Goal: Task Accomplishment & Management: Use online tool/utility

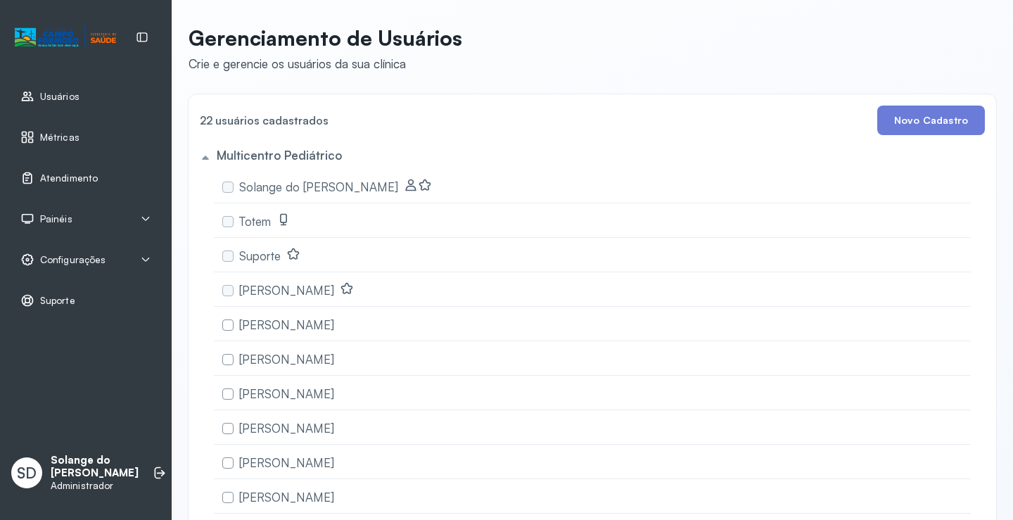
click at [64, 177] on span "Atendimento" at bounding box center [69, 178] width 58 height 12
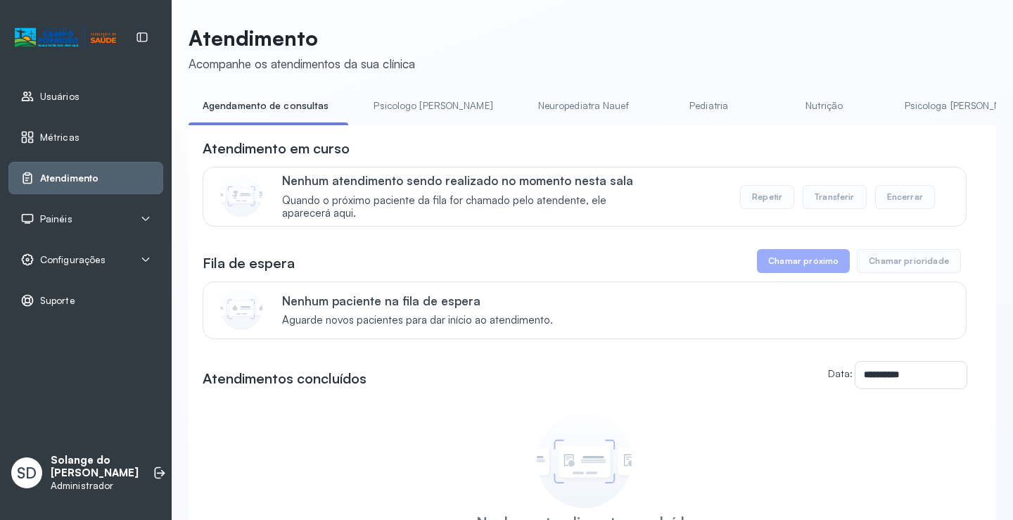
click at [890, 102] on link "Psicologa [PERSON_NAME]" at bounding box center [963, 105] width 147 height 23
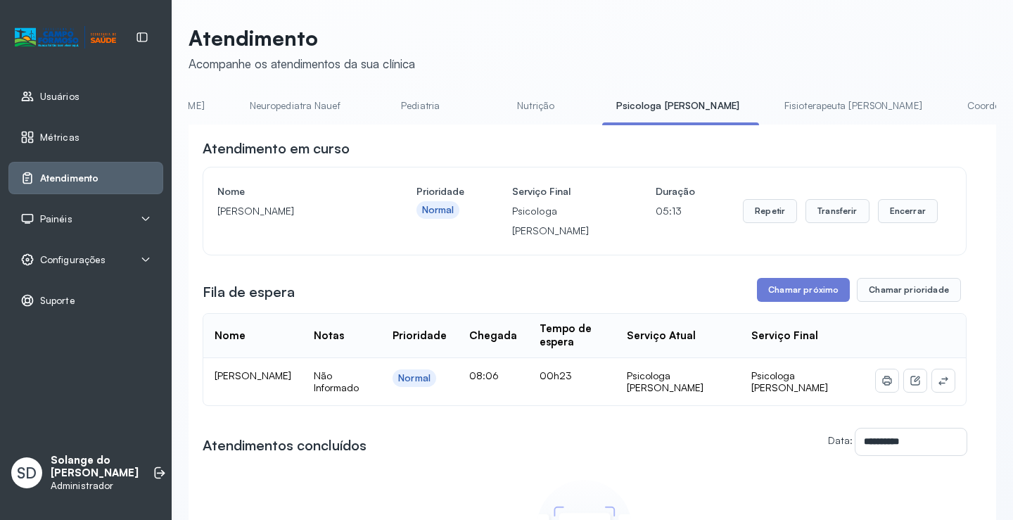
scroll to position [0, 309]
click at [926, 104] on link "Coordenadora Solange" at bounding box center [991, 105] width 131 height 23
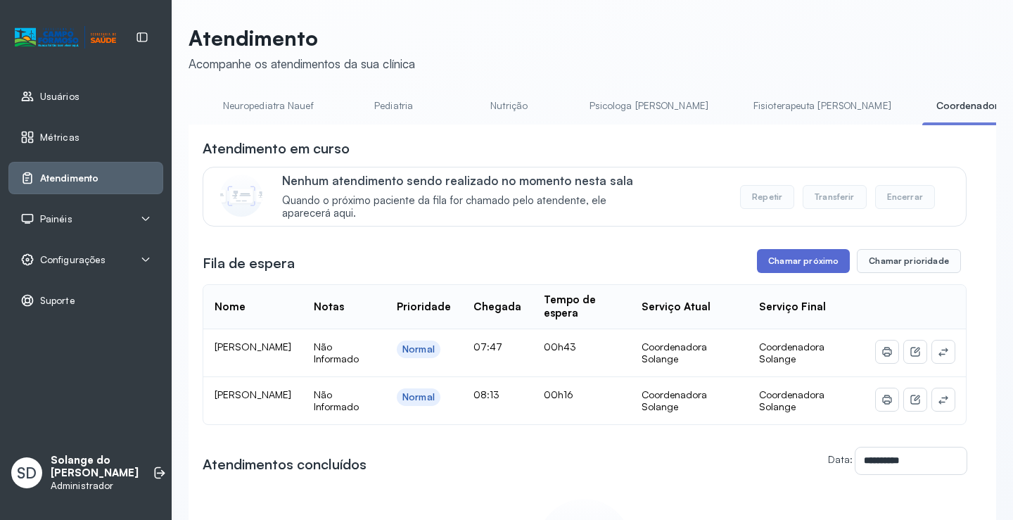
click at [800, 270] on button "Chamar próximo" at bounding box center [803, 261] width 93 height 24
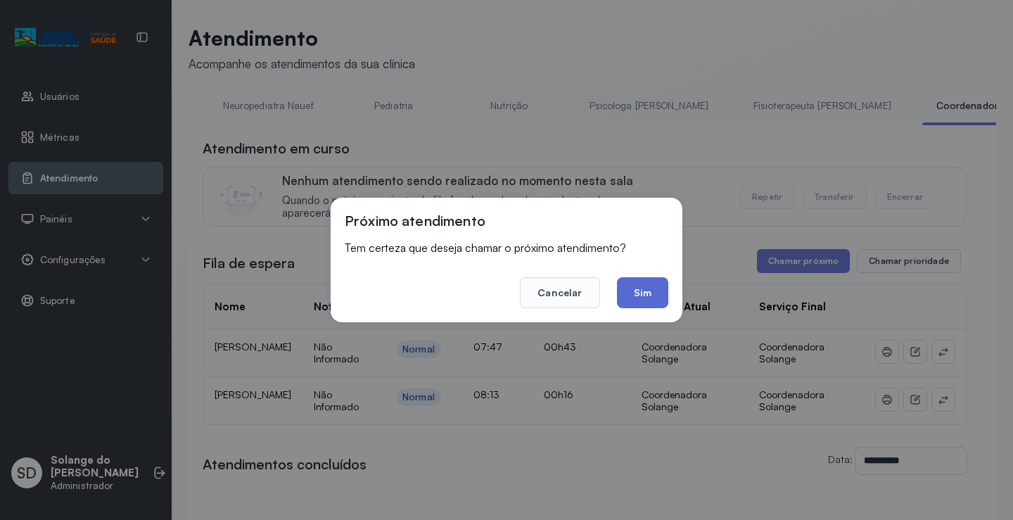
click at [644, 300] on button "Sim" at bounding box center [642, 292] width 51 height 31
